Goal: Task Accomplishment & Management: Use online tool/utility

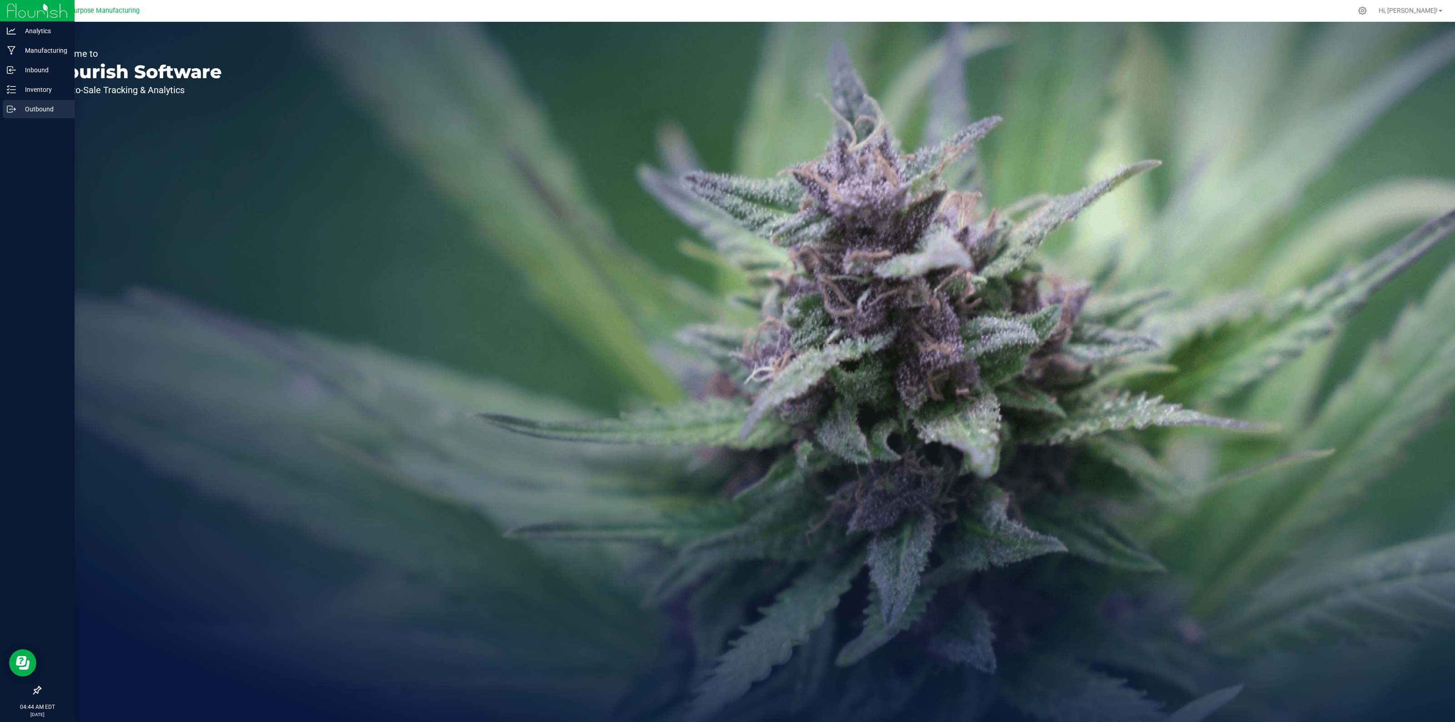
click at [33, 107] on p "Outbound" at bounding box center [43, 109] width 55 height 11
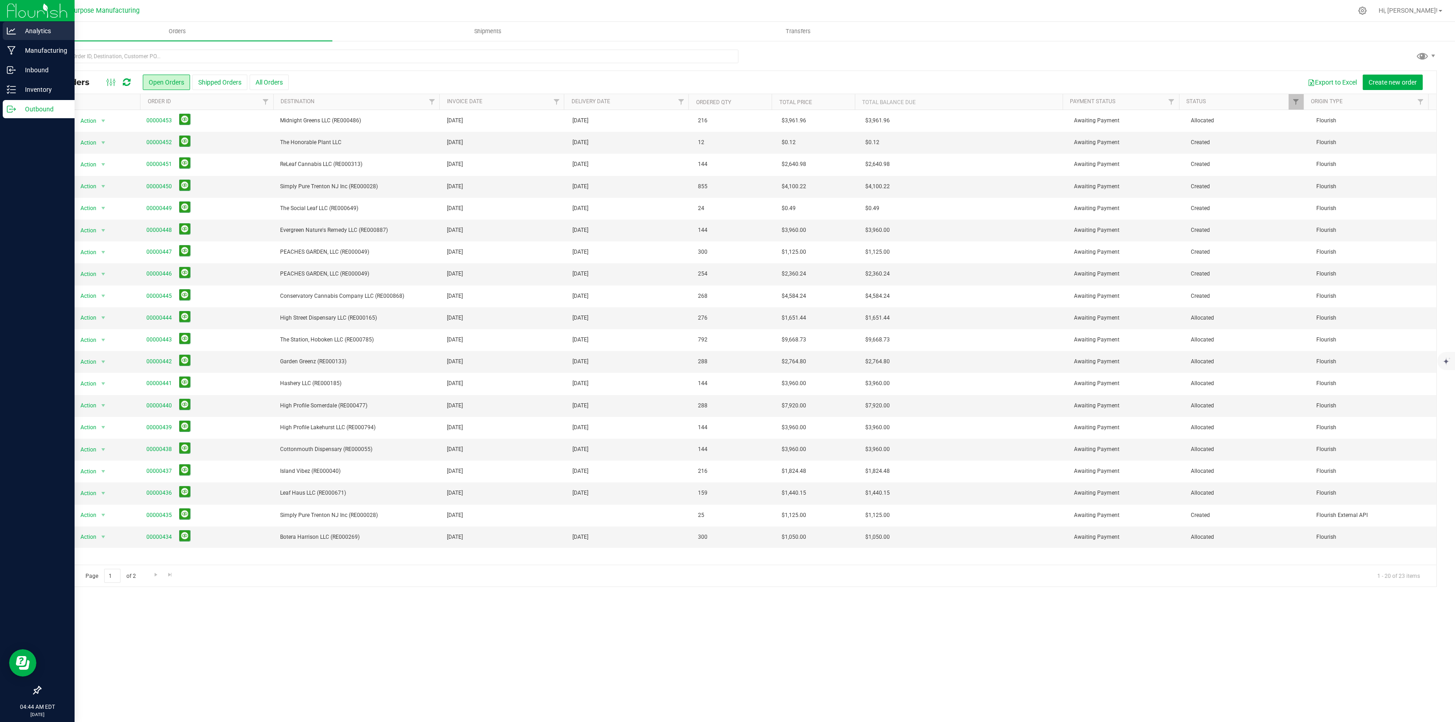
click at [32, 28] on p "Analytics" at bounding box center [43, 30] width 55 height 11
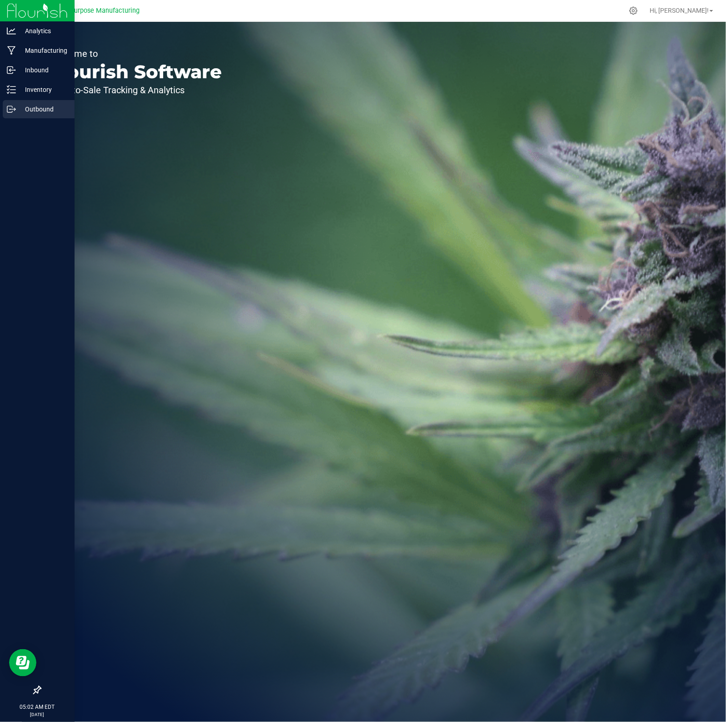
click at [33, 110] on p "Outbound" at bounding box center [43, 109] width 55 height 11
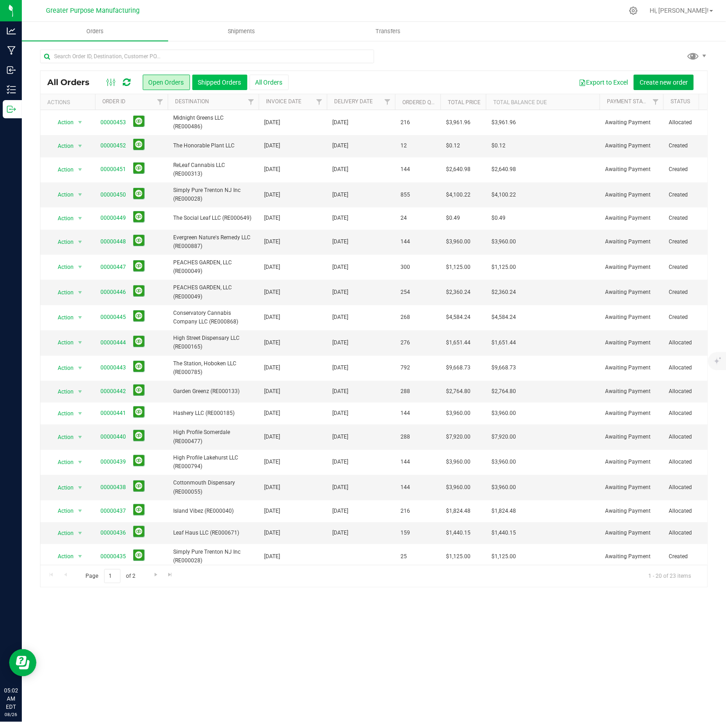
click at [226, 83] on button "Shipped Orders" at bounding box center [219, 82] width 55 height 15
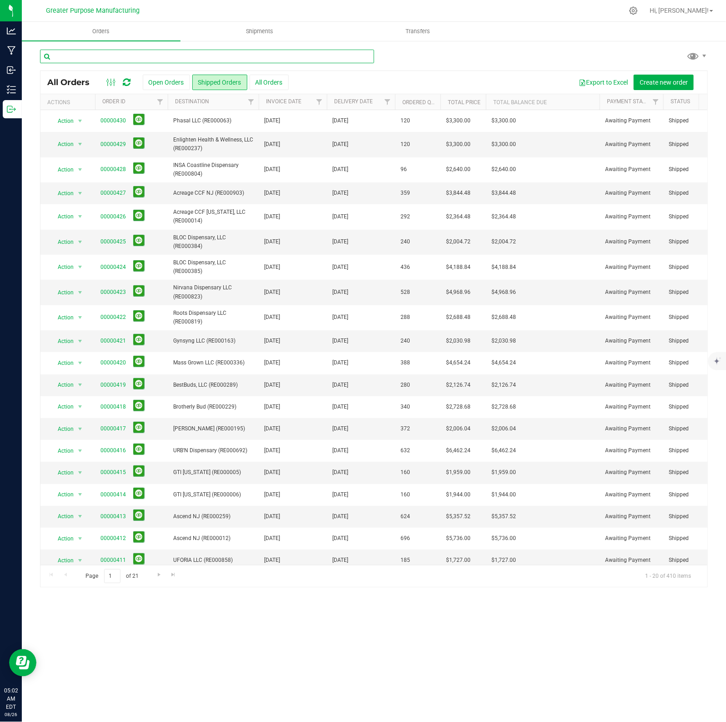
click at [151, 53] on input "text" at bounding box center [207, 57] width 334 height 14
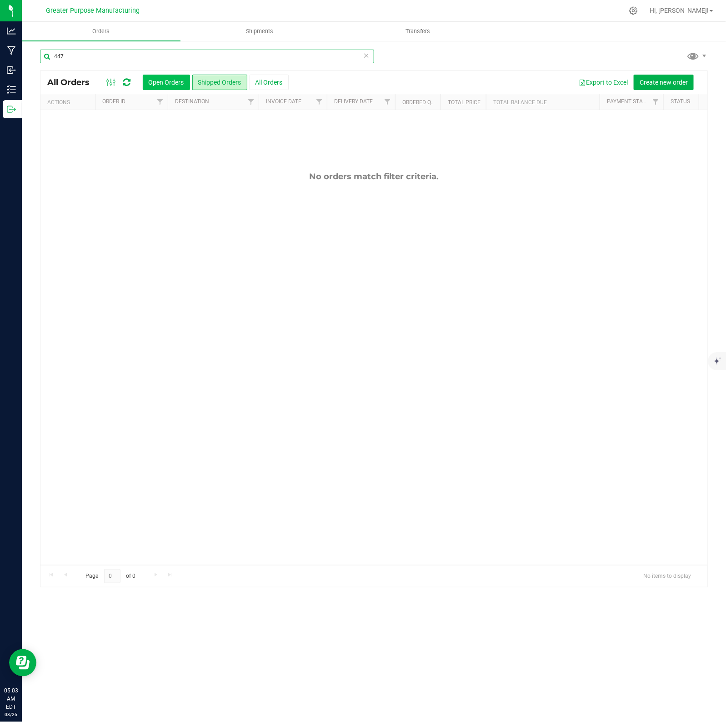
type input "447"
click at [162, 89] on button "Open Orders" at bounding box center [166, 82] width 47 height 15
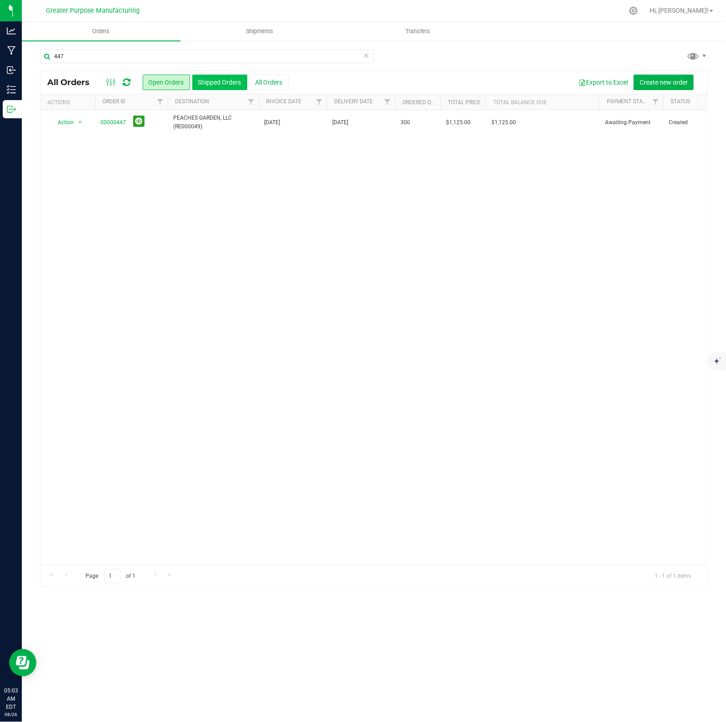
click at [233, 85] on button "Shipped Orders" at bounding box center [219, 82] width 55 height 15
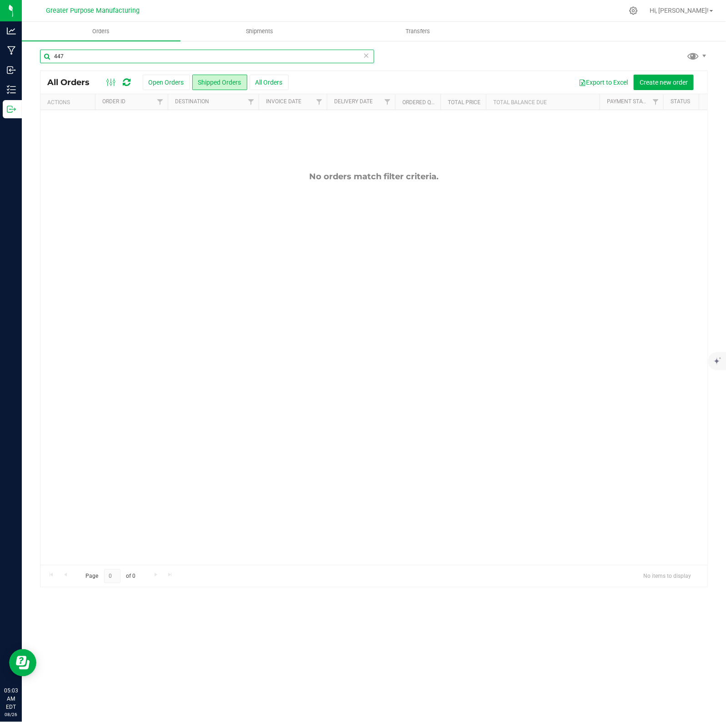
click at [100, 58] on input "447" at bounding box center [207, 57] width 334 height 14
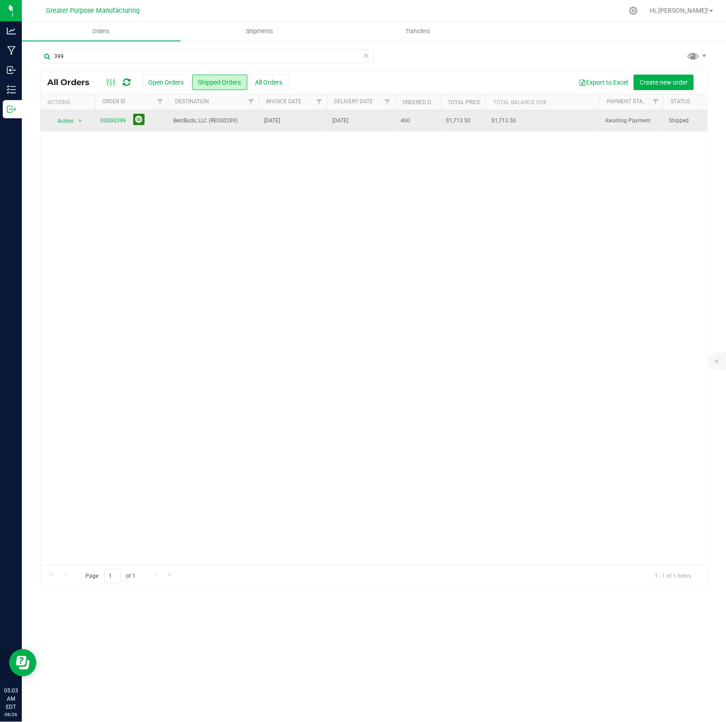
click at [138, 122] on button at bounding box center [138, 119] width 11 height 11
click at [139, 120] on button at bounding box center [138, 119] width 11 height 11
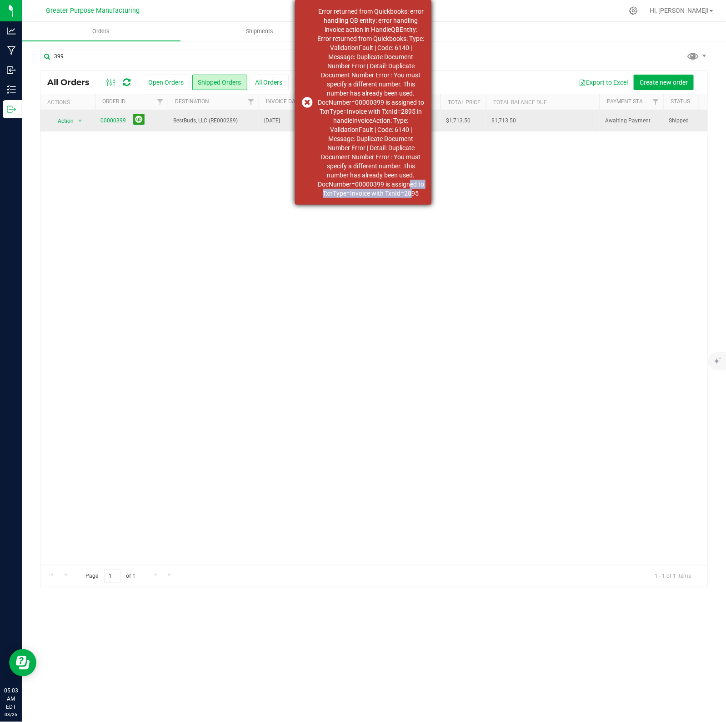
click at [407, 189] on div "Error returned from Quickbooks: error handling QB entity: error handling invoic…" at bounding box center [371, 102] width 107 height 191
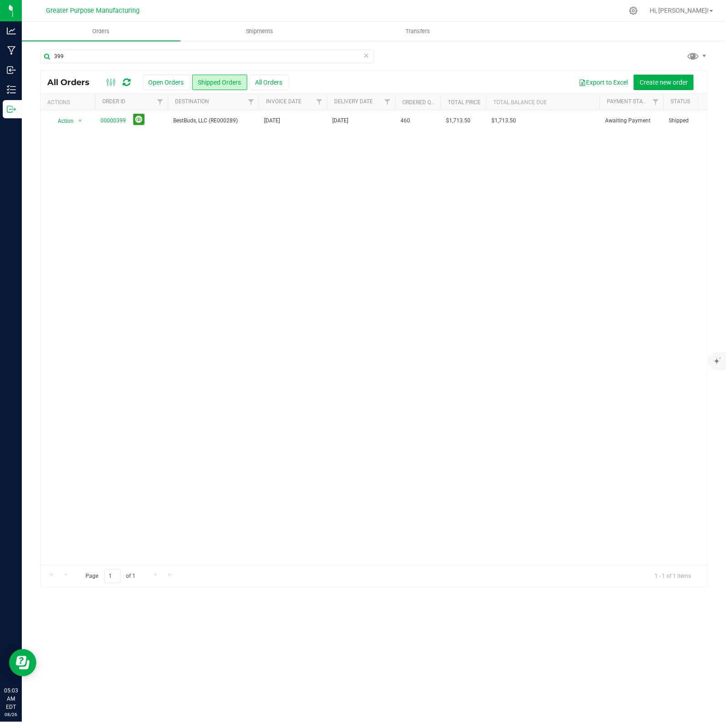
drag, startPoint x: 96, startPoint y: 121, endPoint x: 126, endPoint y: 137, distance: 34.2
click at [125, 126] on td "00000399" at bounding box center [131, 120] width 73 height 21
copy link "00000399"
click at [138, 120] on button at bounding box center [138, 119] width 11 height 11
click at [95, 54] on input "399" at bounding box center [207, 57] width 334 height 14
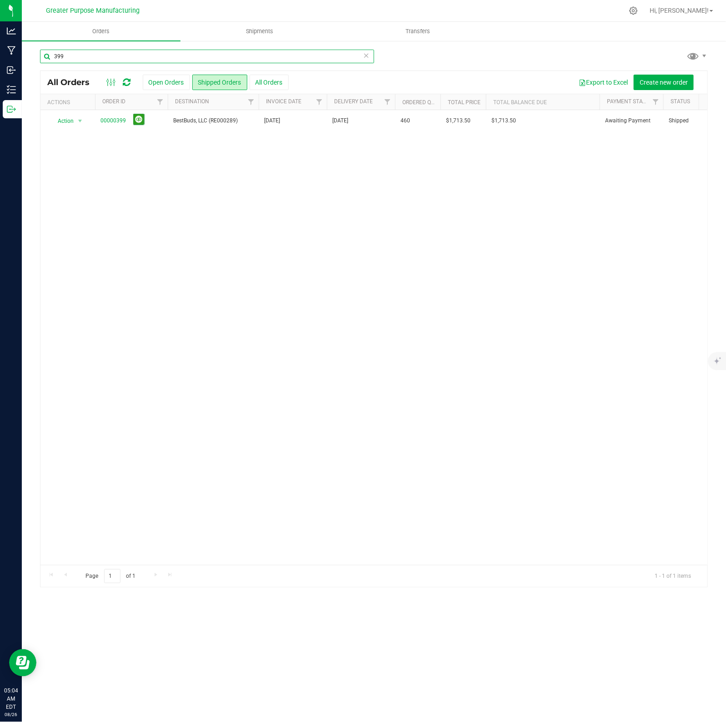
click at [95, 54] on input "399" at bounding box center [207, 57] width 334 height 14
type input "4"
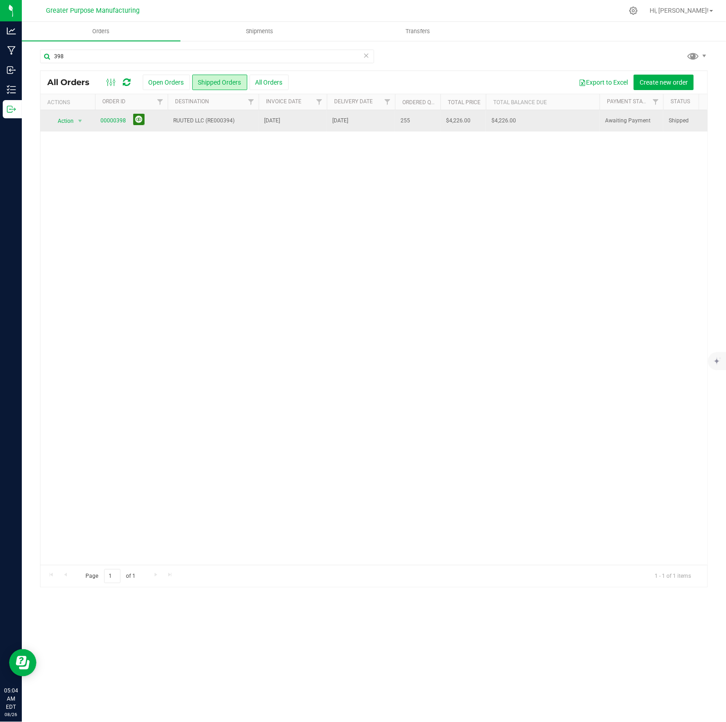
click at [140, 124] on button at bounding box center [138, 119] width 11 height 11
click at [138, 122] on button at bounding box center [138, 119] width 11 height 11
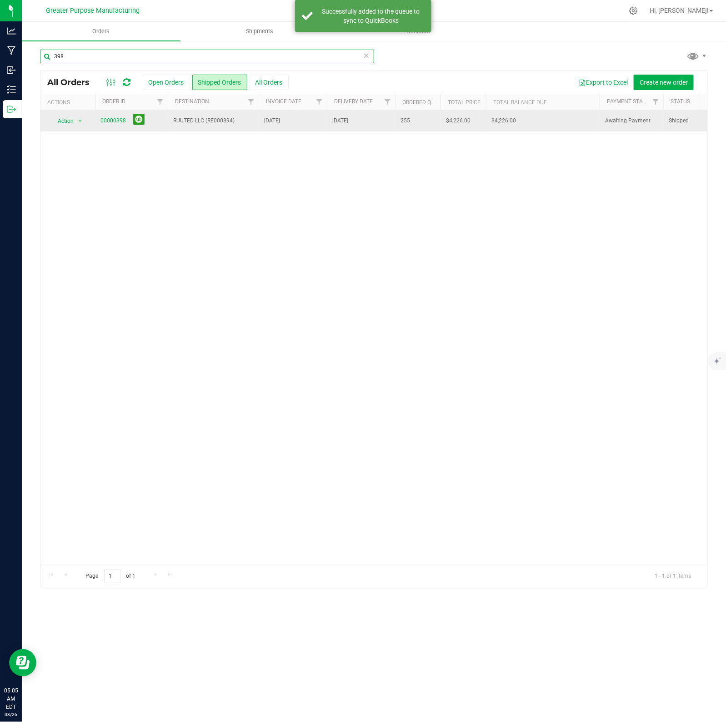
click at [85, 57] on input "398" at bounding box center [207, 57] width 334 height 14
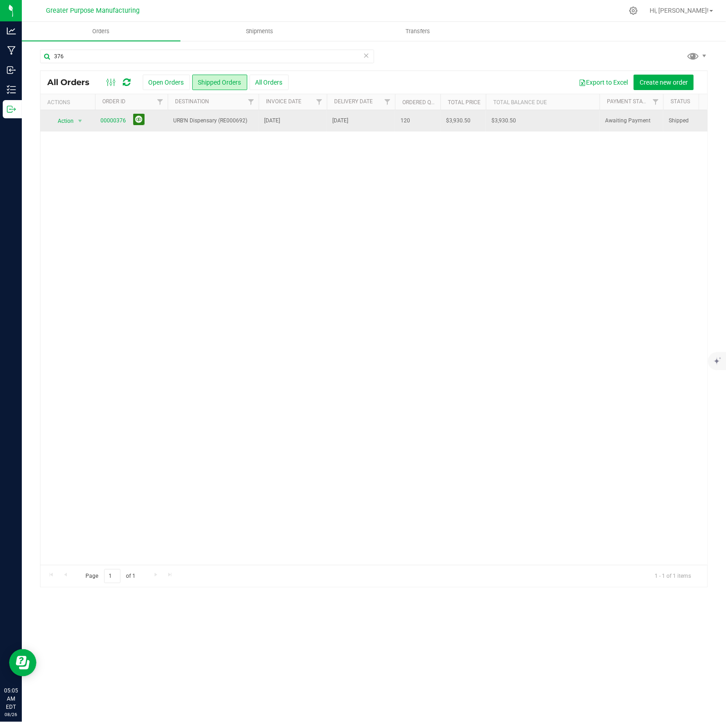
click at [135, 122] on button at bounding box center [138, 119] width 11 height 11
drag, startPoint x: 85, startPoint y: 55, endPoint x: 28, endPoint y: 60, distance: 57.5
click at [28, 59] on div "376 All Orders Open Orders Shipped Orders All Orders Export to Excel Create new…" at bounding box center [374, 318] width 704 height 556
click at [137, 122] on button at bounding box center [138, 120] width 11 height 11
click at [110, 48] on div "402 All Orders Open Orders Shipped Orders All Orders Export to Excel Create new…" at bounding box center [374, 318] width 704 height 556
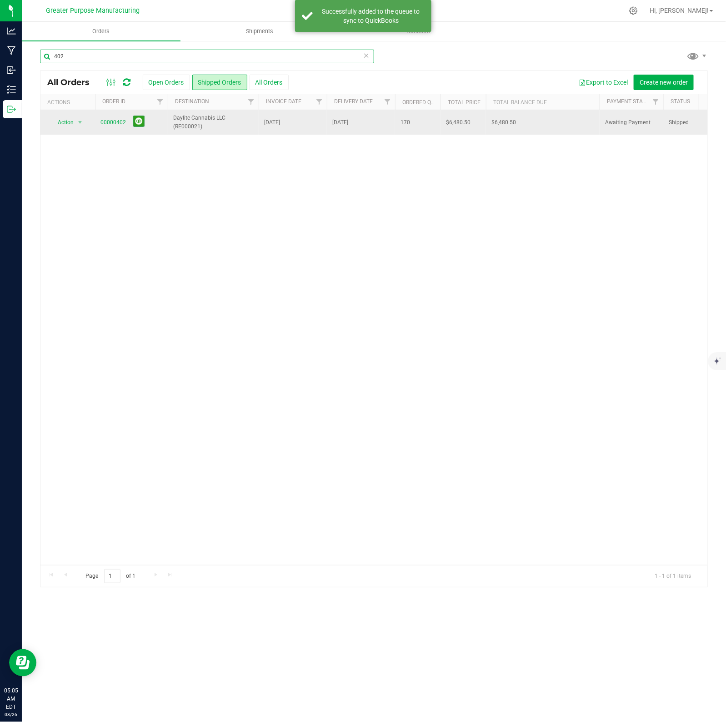
click at [105, 60] on input "402" at bounding box center [207, 57] width 334 height 14
paste input "379"
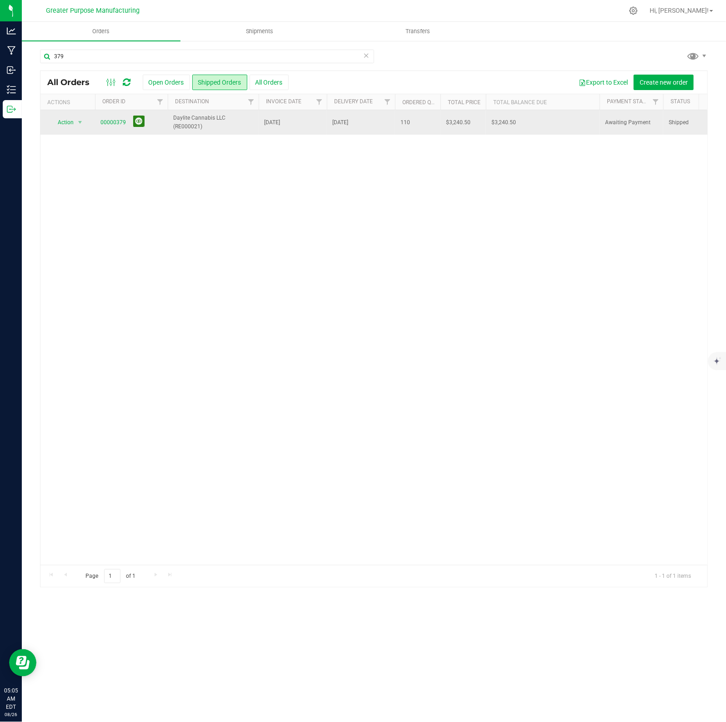
click at [137, 123] on button at bounding box center [138, 120] width 11 height 11
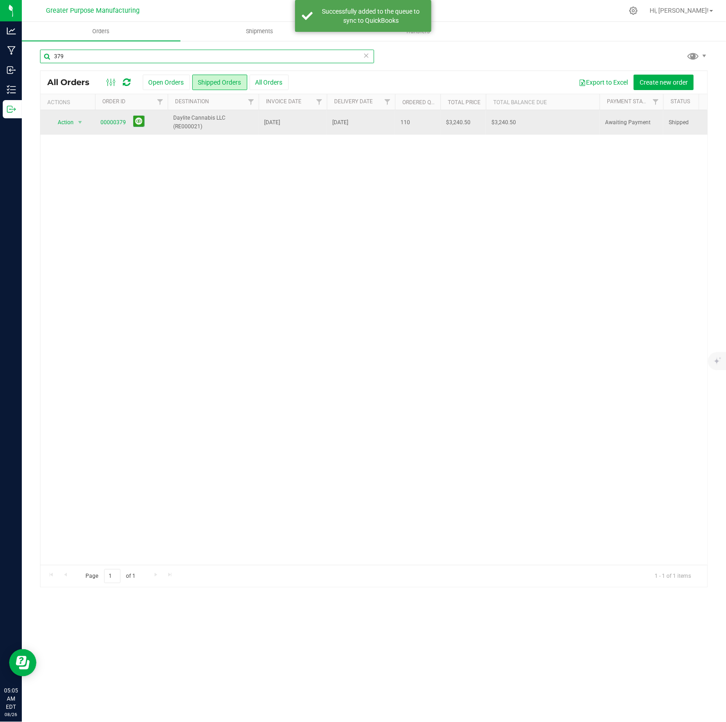
click at [89, 53] on input "379" at bounding box center [207, 57] width 334 height 14
paste input "8"
type input "378"
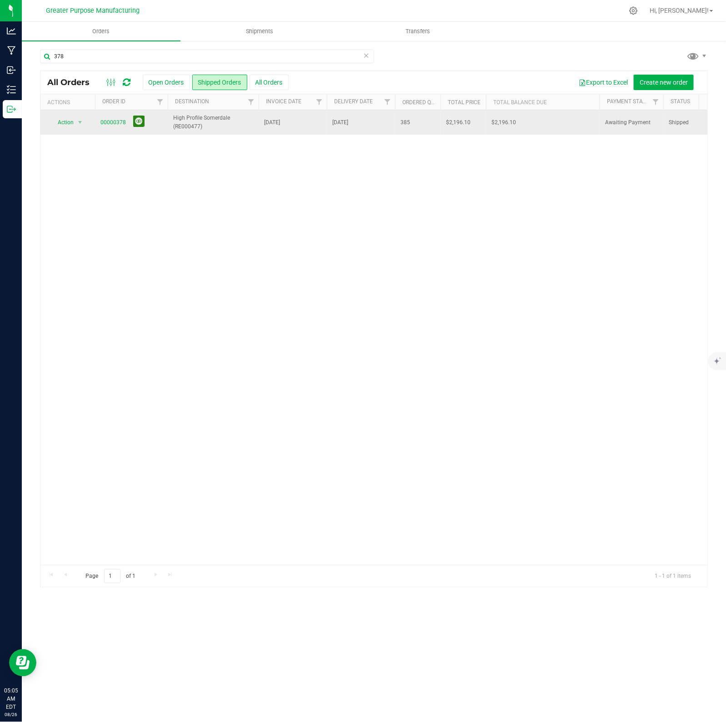
click at [136, 120] on button at bounding box center [138, 120] width 11 height 11
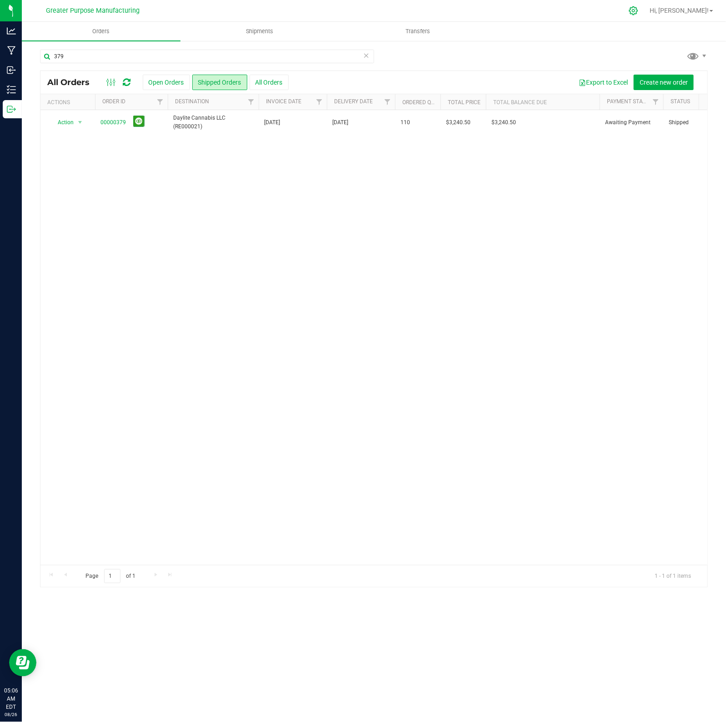
click at [638, 12] on icon at bounding box center [634, 11] width 10 height 10
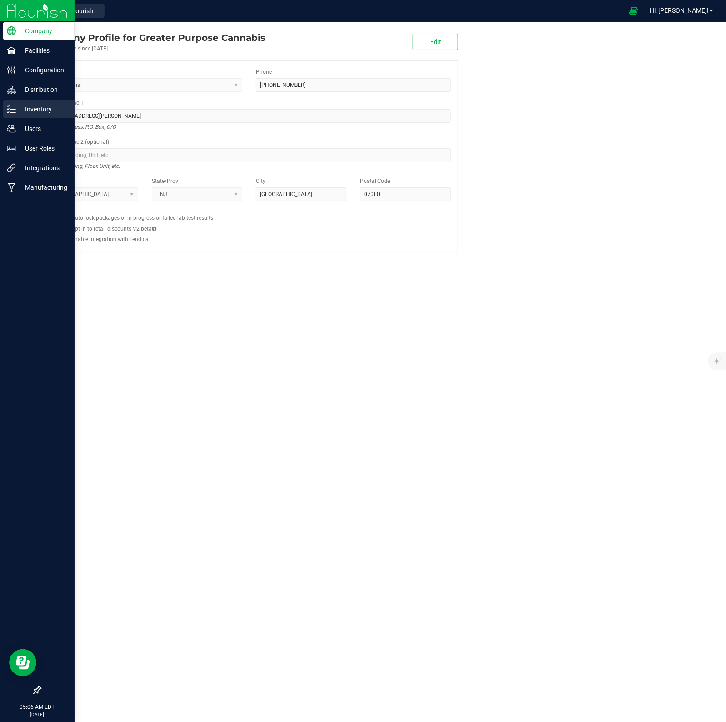
click at [17, 108] on p "Inventory" at bounding box center [43, 109] width 55 height 11
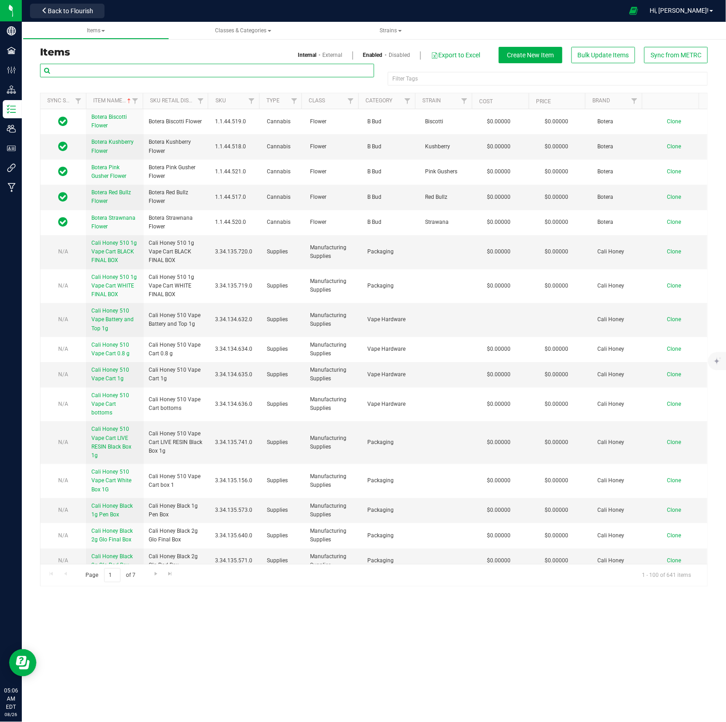
click at [156, 67] on input "text" at bounding box center [207, 71] width 334 height 14
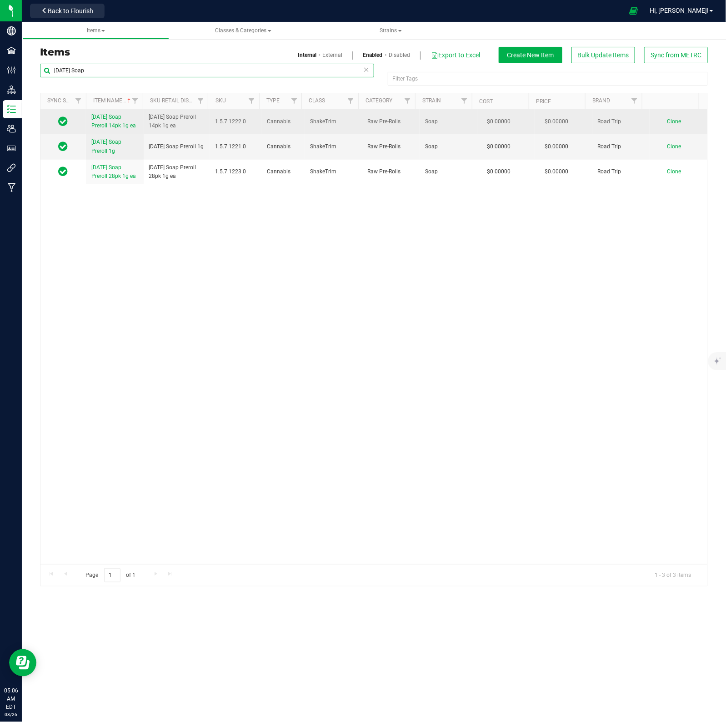
type input "Sunday Soap"
click at [103, 117] on span "Sunday Soap Preroll 14pk 1g ea" at bounding box center [113, 121] width 45 height 15
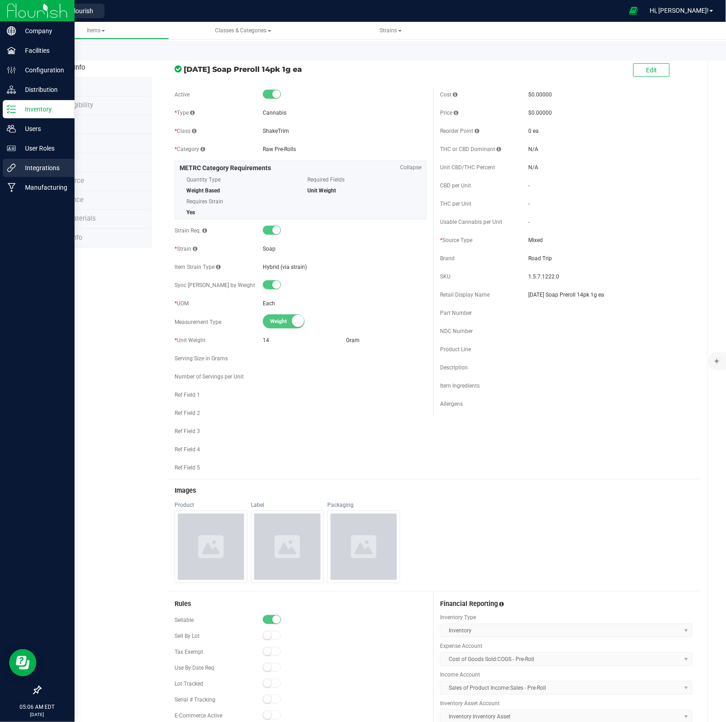
click at [35, 169] on p "Integrations" at bounding box center [43, 167] width 55 height 11
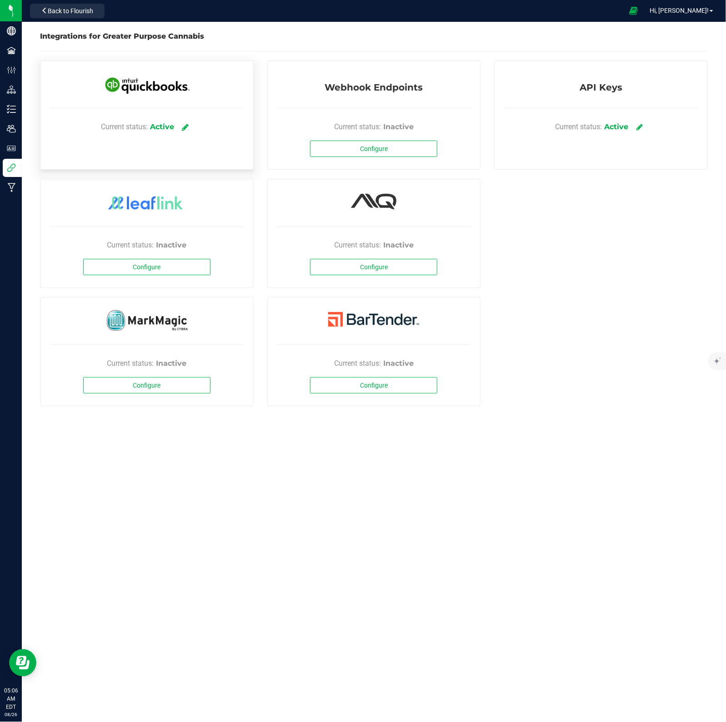
click at [183, 127] on icon at bounding box center [185, 127] width 7 height 8
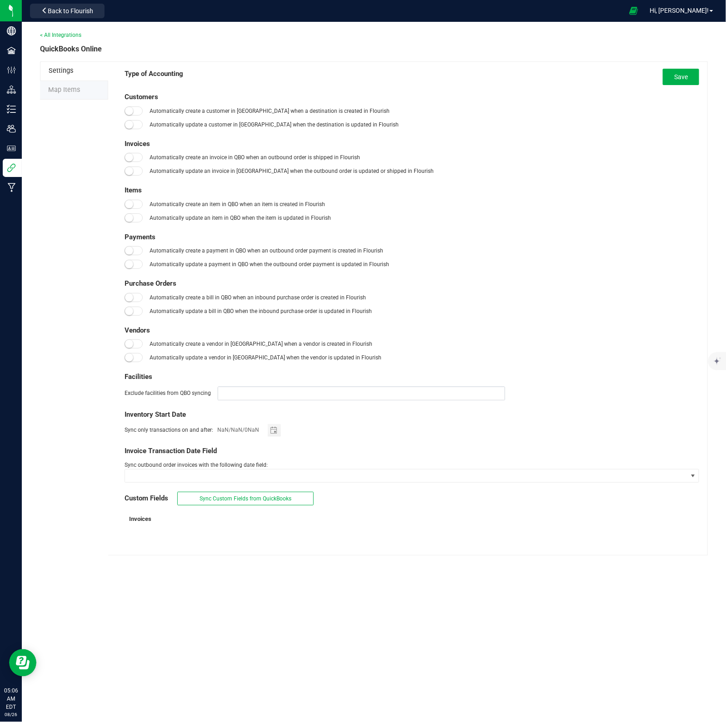
type input "01/01/2019"
click at [85, 97] on li "Map Items" at bounding box center [74, 90] width 68 height 19
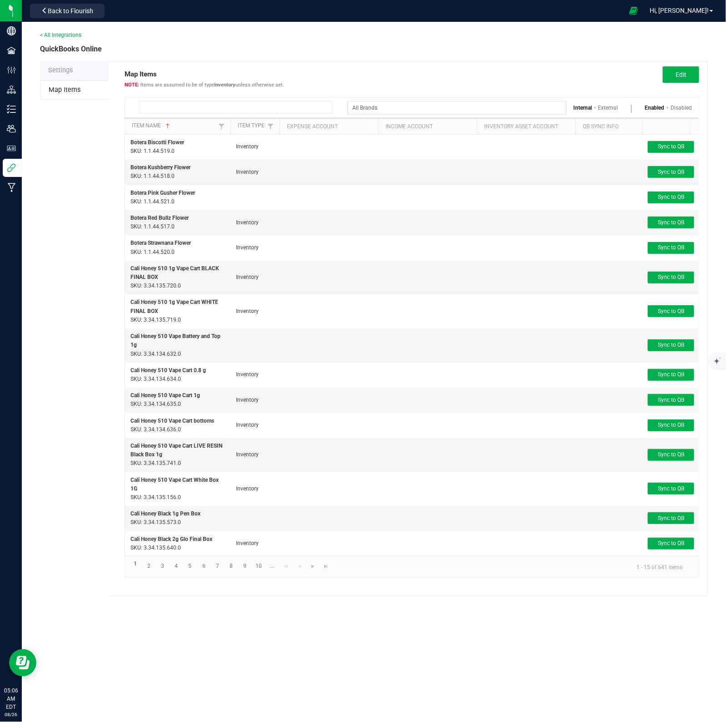
click at [180, 104] on input at bounding box center [236, 107] width 194 height 12
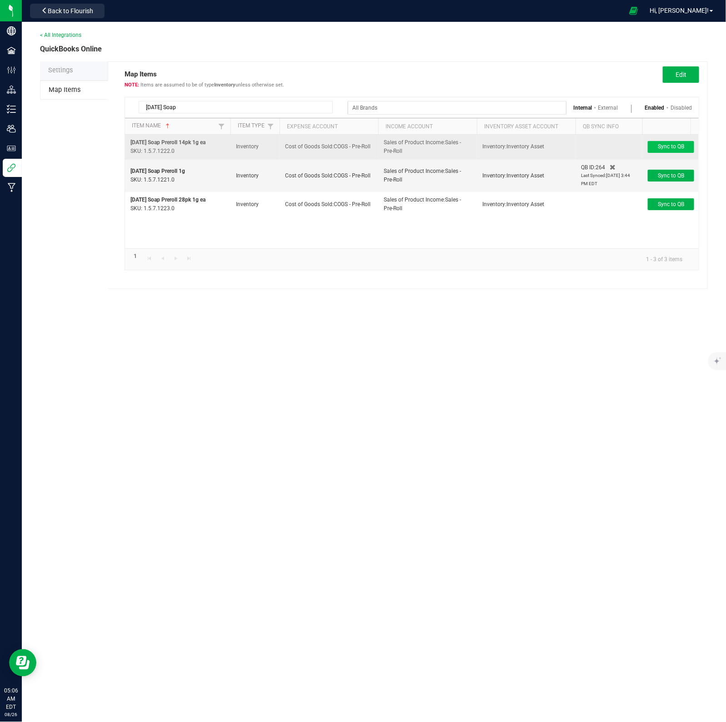
type input "Sunday Soap"
click at [663, 146] on span "Sync to QB" at bounding box center [671, 146] width 26 height 6
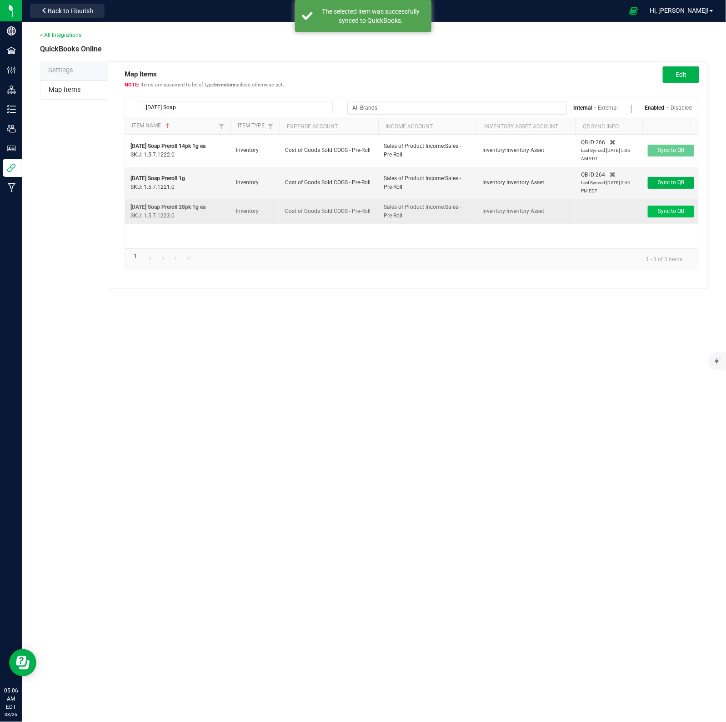
click at [664, 204] on td "Sync to QB" at bounding box center [671, 211] width 56 height 25
click at [664, 211] on span "Sync to QB" at bounding box center [671, 211] width 26 height 6
